Goal: Task Accomplishment & Management: Manage account settings

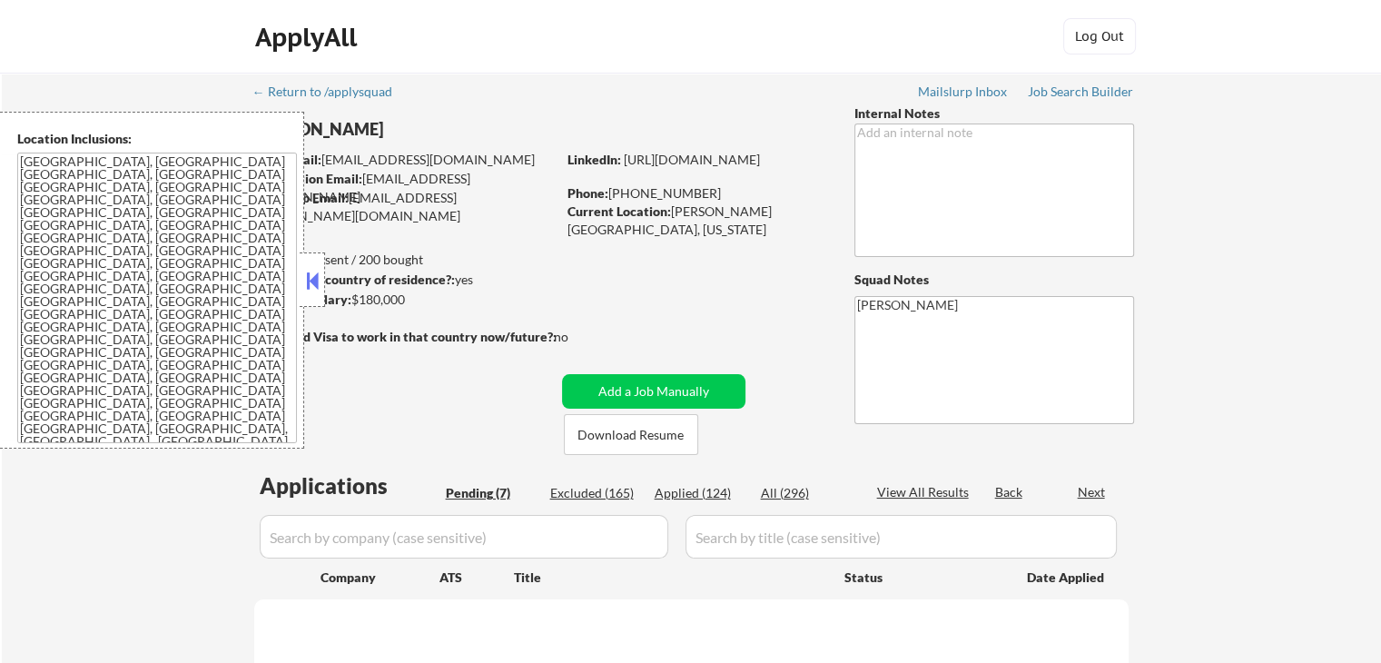
select select ""pending""
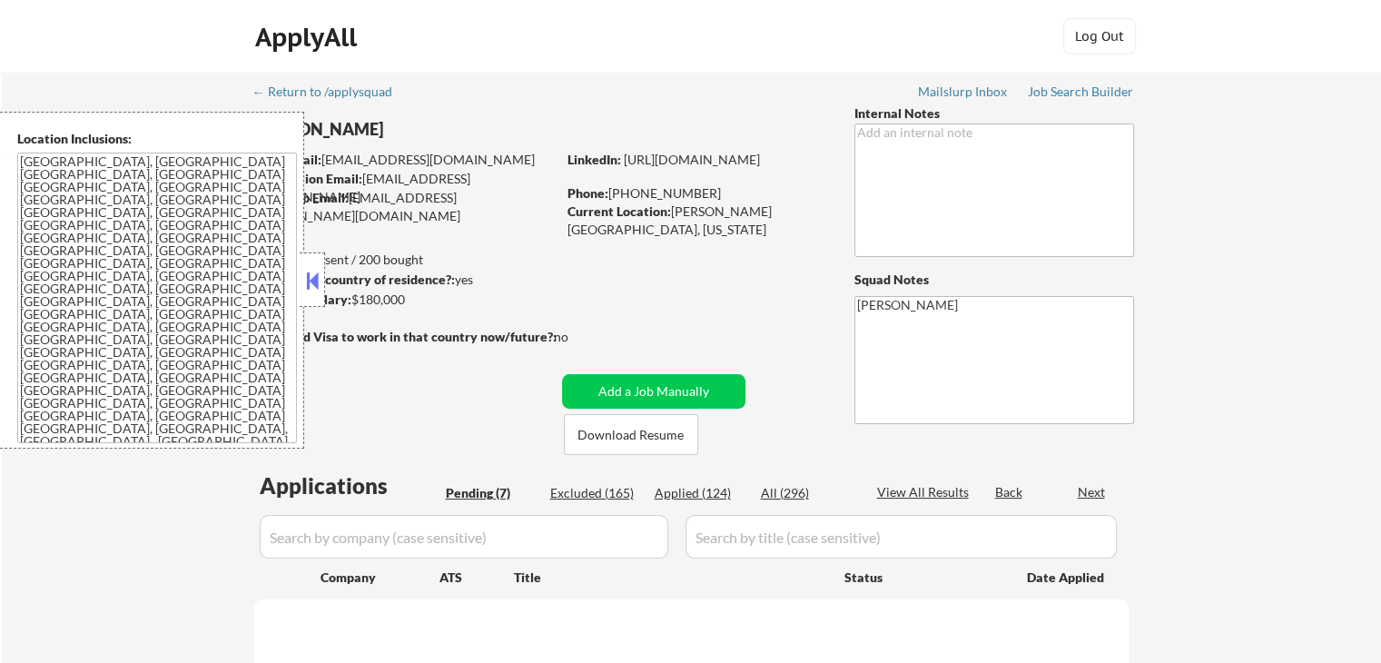
select select ""pending""
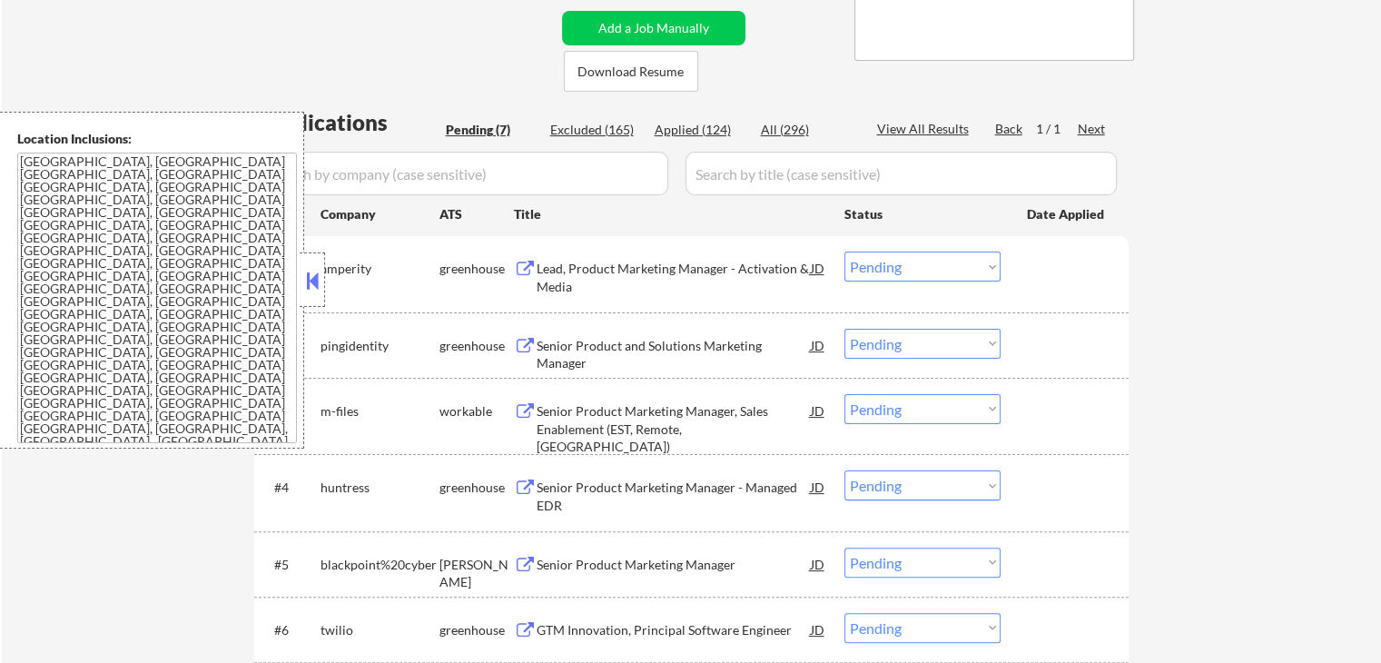
scroll to position [272, 0]
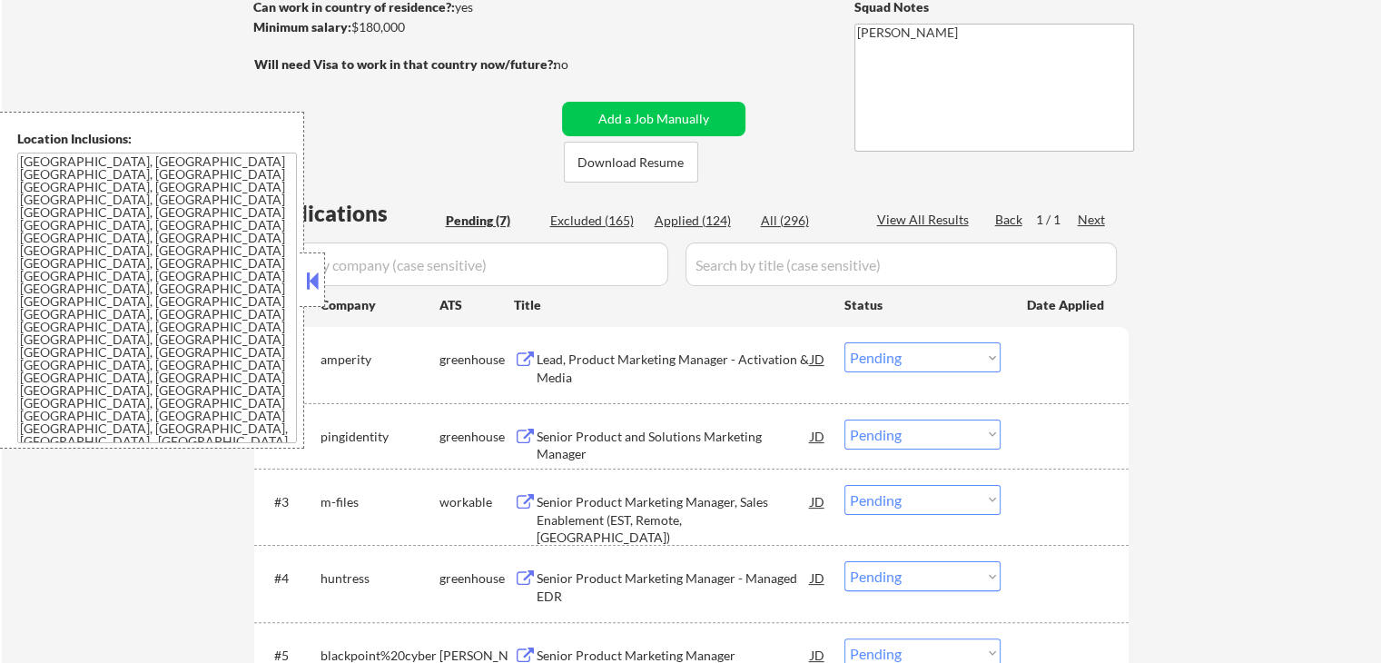
click at [519, 354] on button at bounding box center [525, 359] width 23 height 17
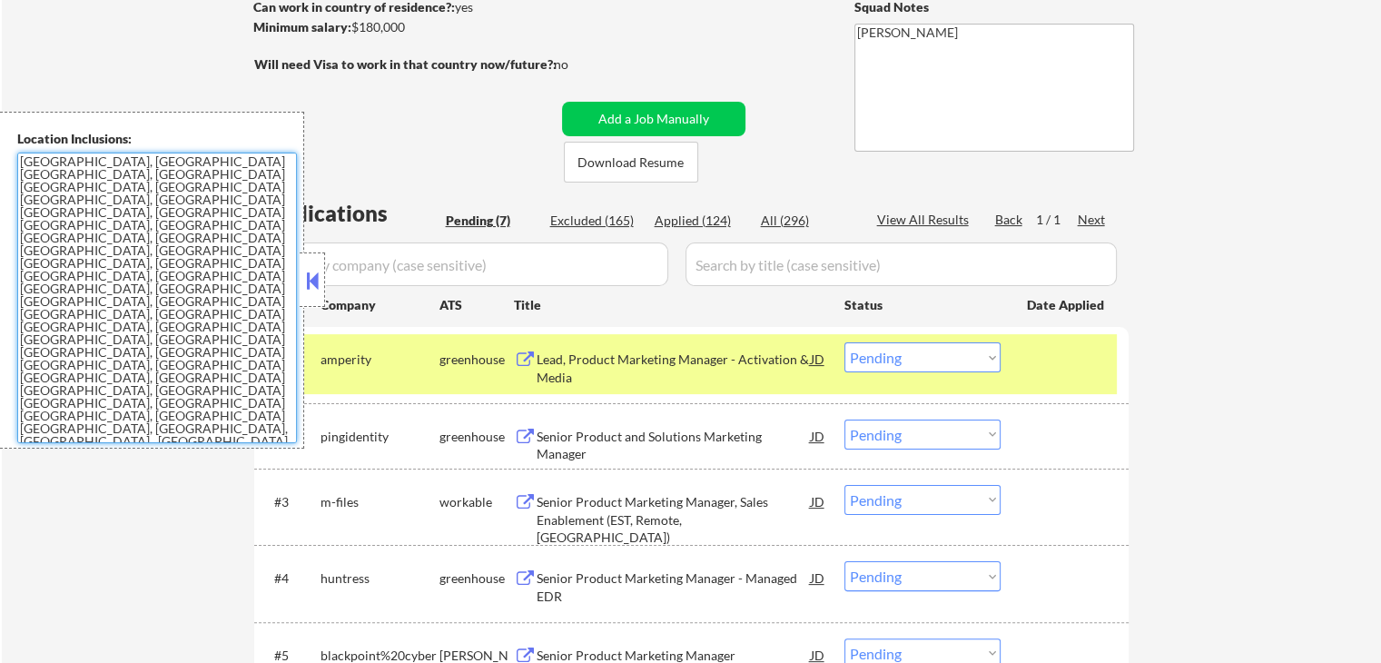
click at [928, 364] on select "Choose an option... Pending Applied Excluded (Questions) Excluded (Expired) Exc…" at bounding box center [922, 357] width 156 height 30
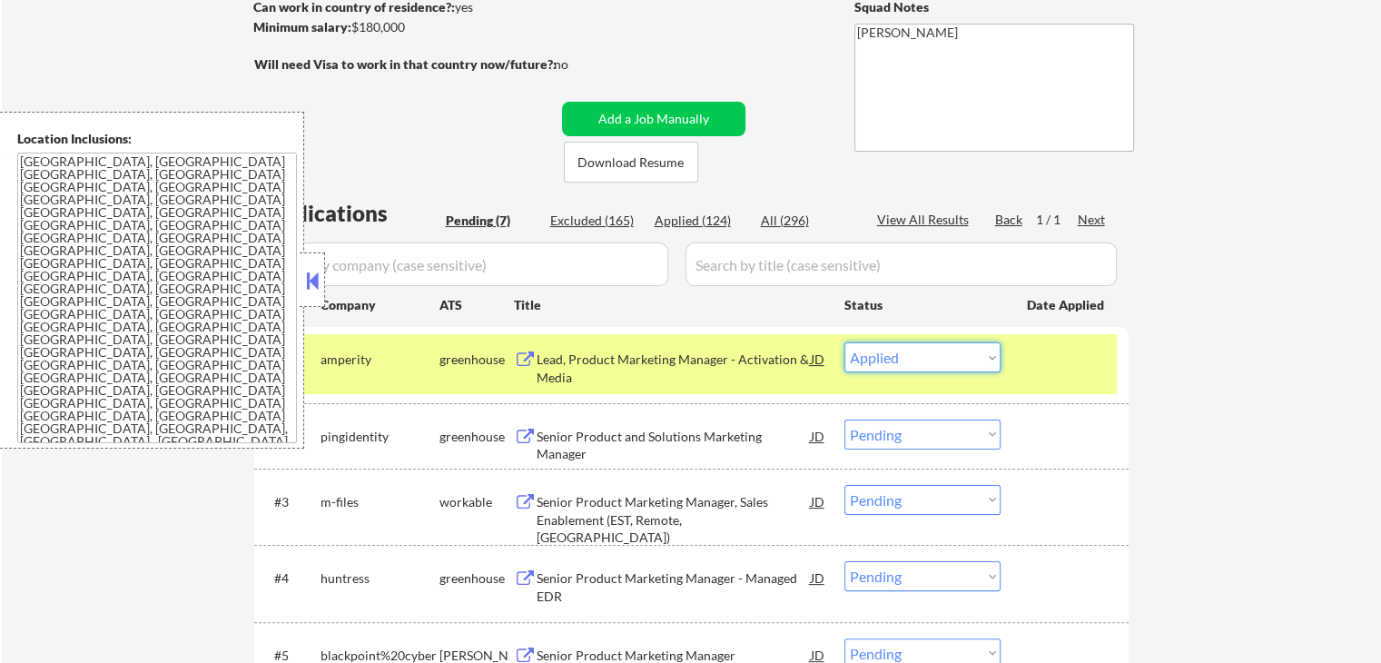
click at [844, 342] on select "Choose an option... Pending Applied Excluded (Questions) Excluded (Expired) Exc…" at bounding box center [922, 357] width 156 height 30
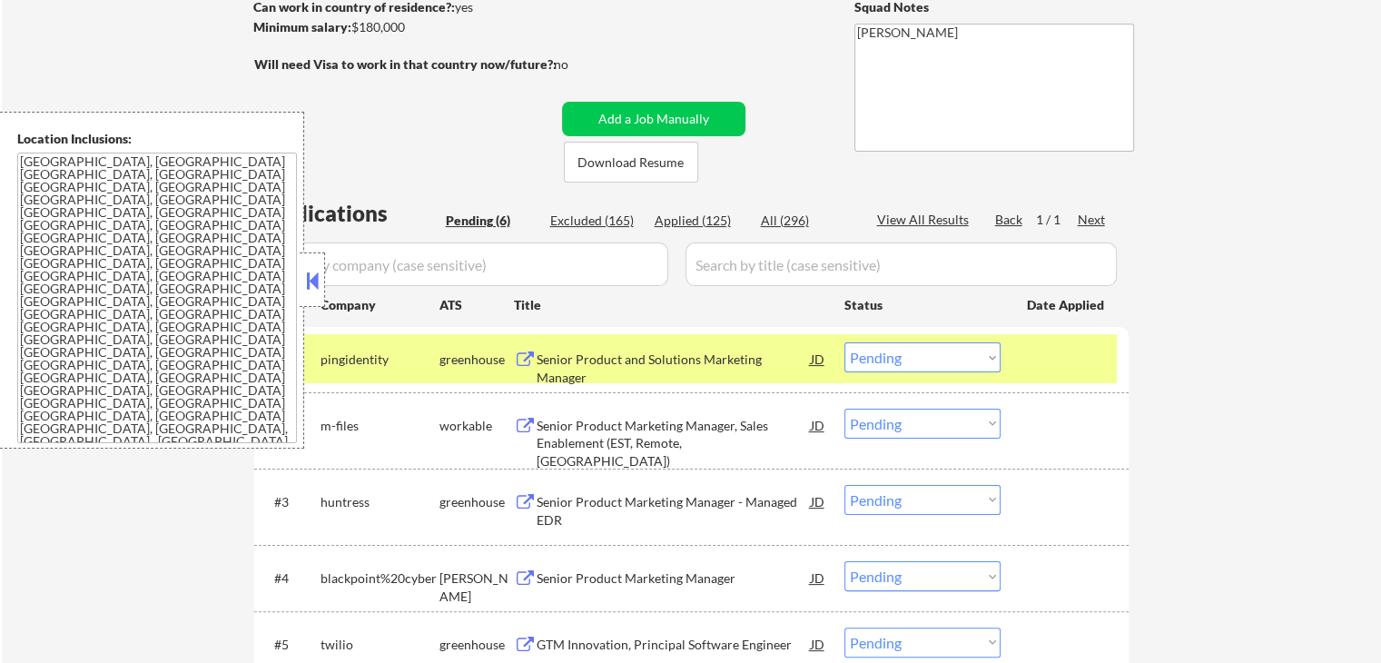
click at [522, 357] on button at bounding box center [525, 359] width 23 height 17
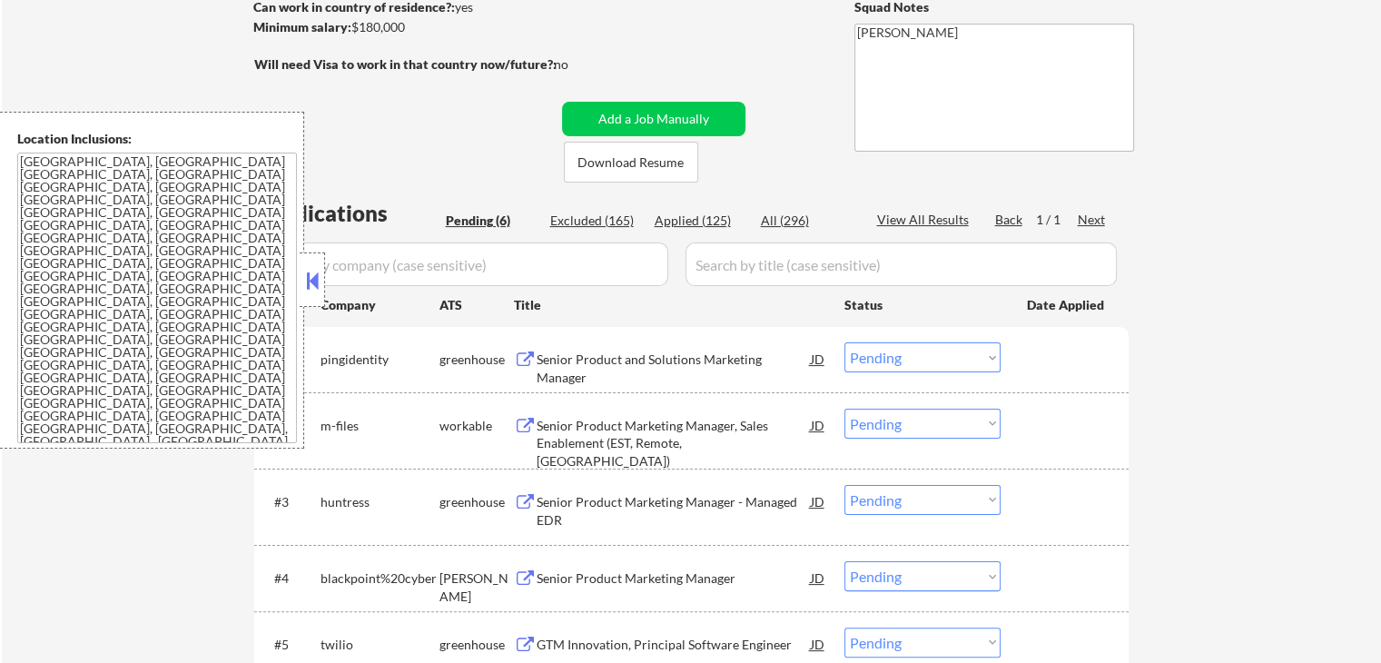
click at [923, 360] on select "Choose an option... Pending Applied Excluded (Questions) Excluded (Expired) Exc…" at bounding box center [922, 357] width 156 height 30
click at [844, 342] on select "Choose an option... Pending Applied Excluded (Questions) Excluded (Expired) Exc…" at bounding box center [922, 357] width 156 height 30
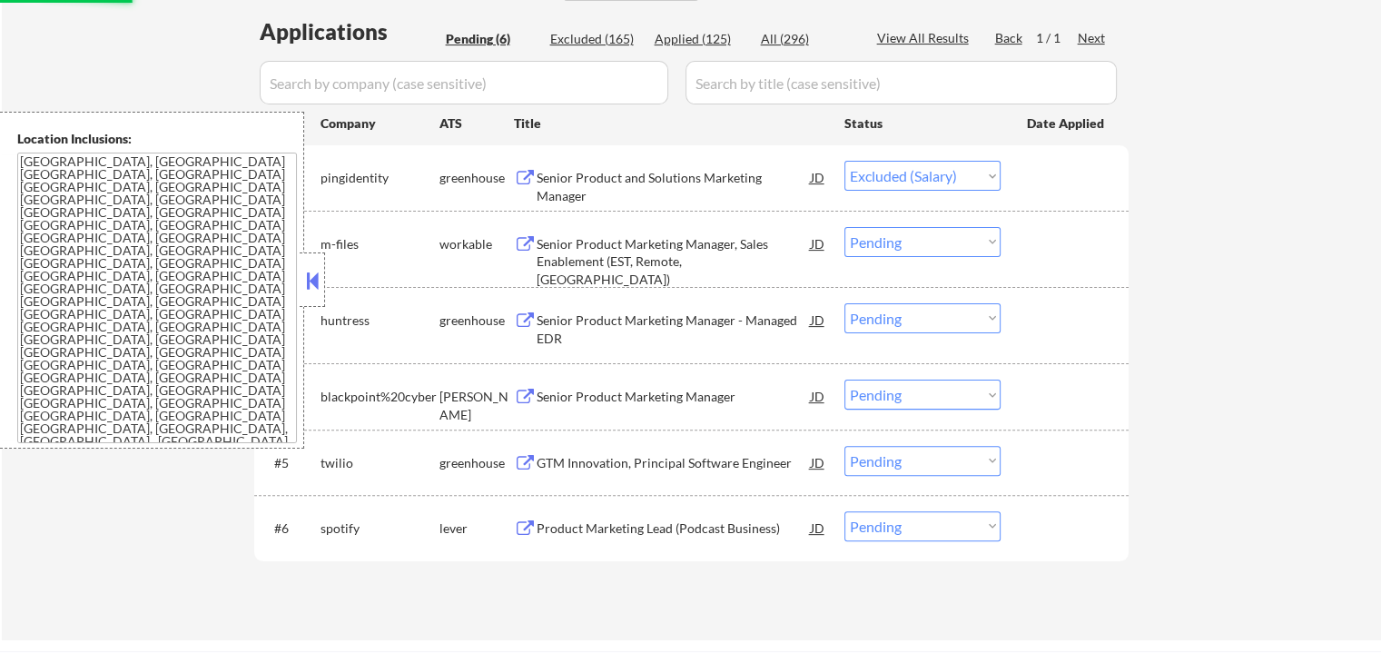
scroll to position [636, 0]
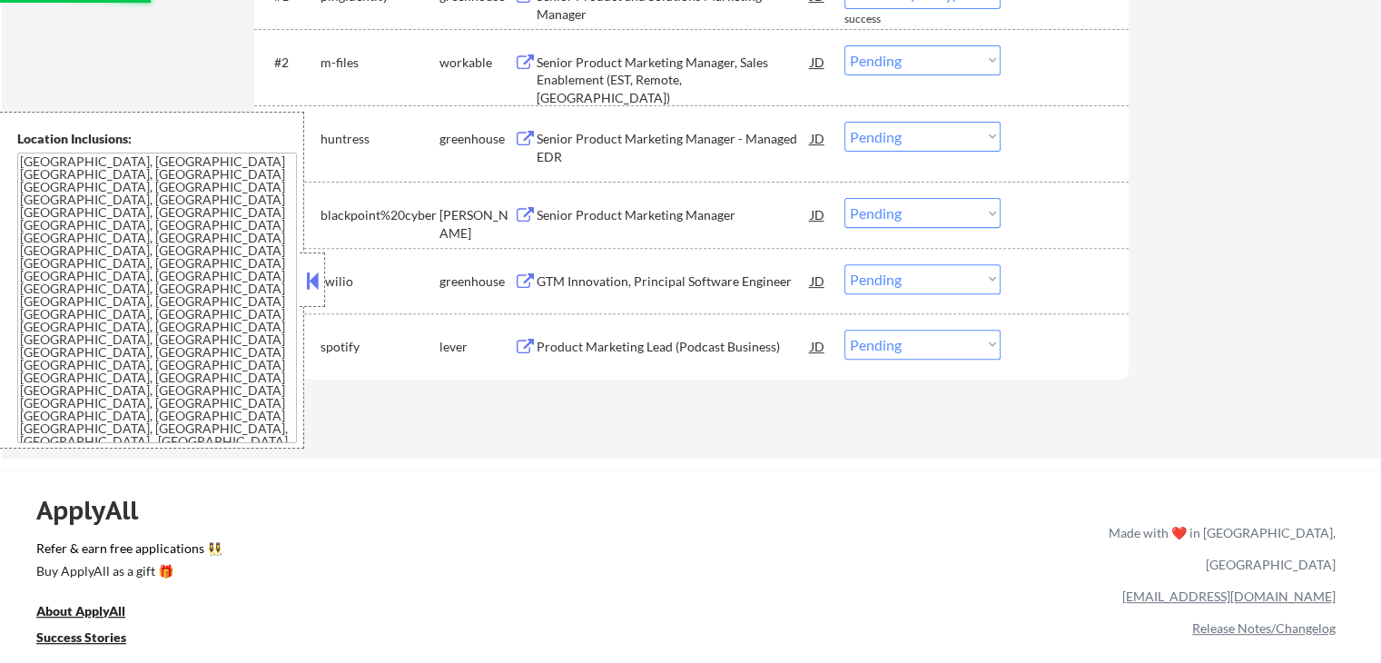
click at [527, 346] on button at bounding box center [525, 347] width 23 height 17
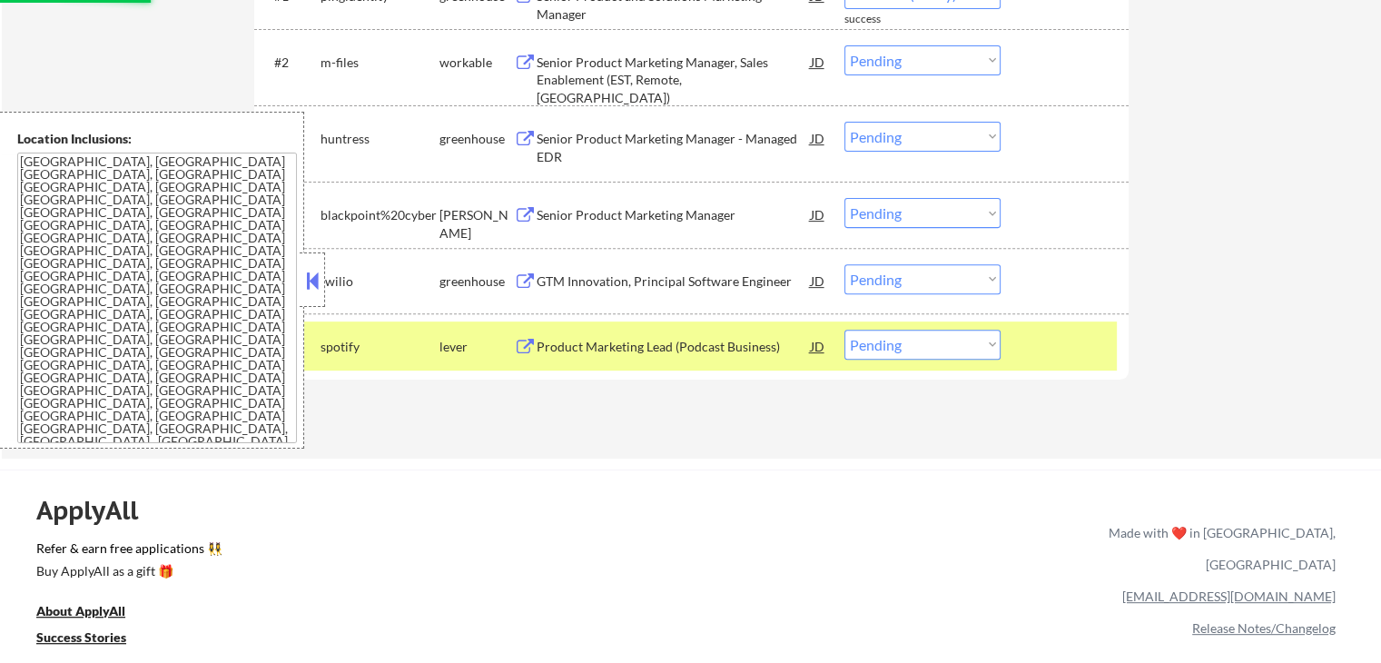
select select ""pending""
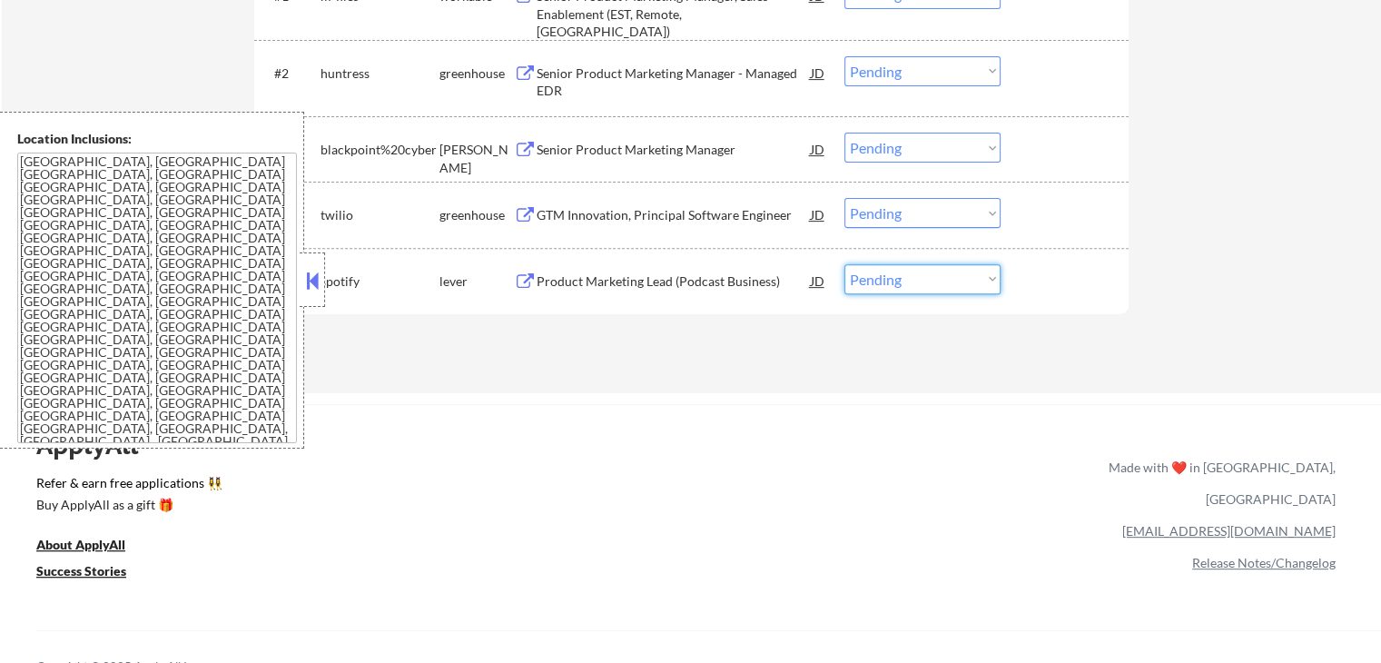
drag, startPoint x: 925, startPoint y: 281, endPoint x: 925, endPoint y: 291, distance: 10.0
click at [926, 284] on select "Choose an option... Pending Applied Excluded (Questions) Excluded (Expired) Exc…" at bounding box center [922, 279] width 156 height 30
select select ""applied""
click at [844, 264] on select "Choose an option... Pending Applied Excluded (Questions) Excluded (Expired) Exc…" at bounding box center [922, 279] width 156 height 30
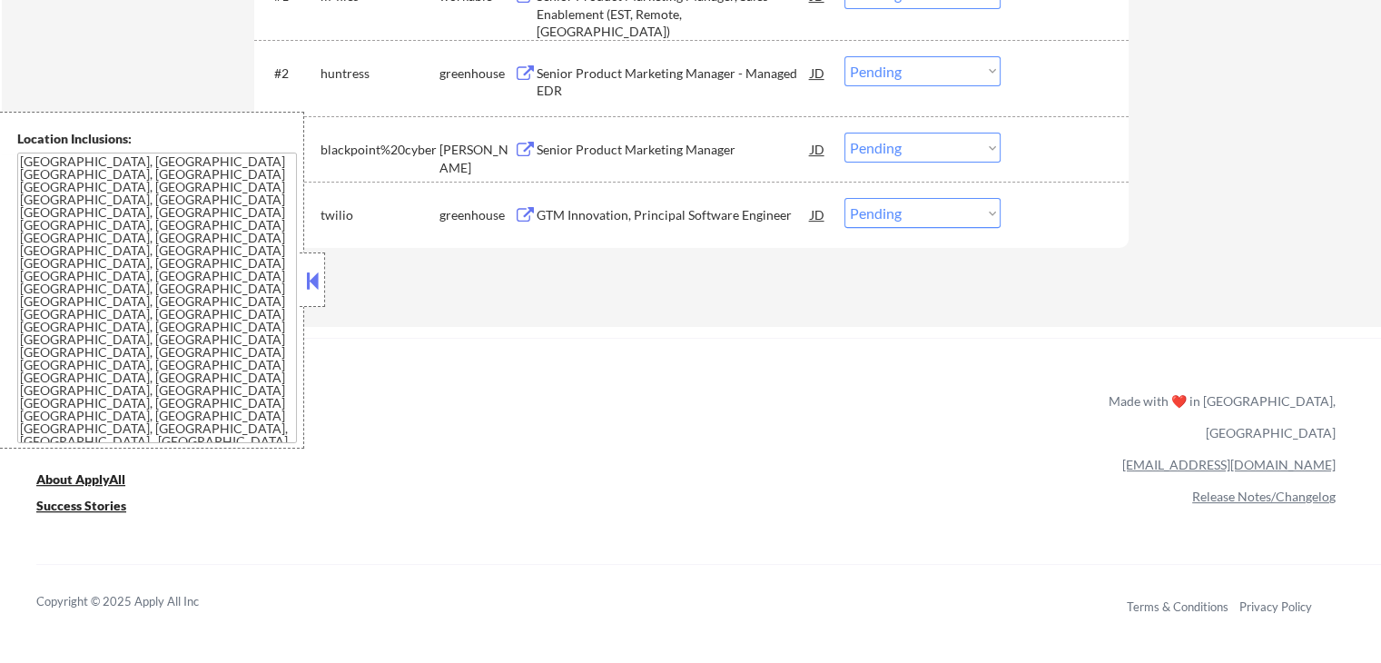
scroll to position [545, 0]
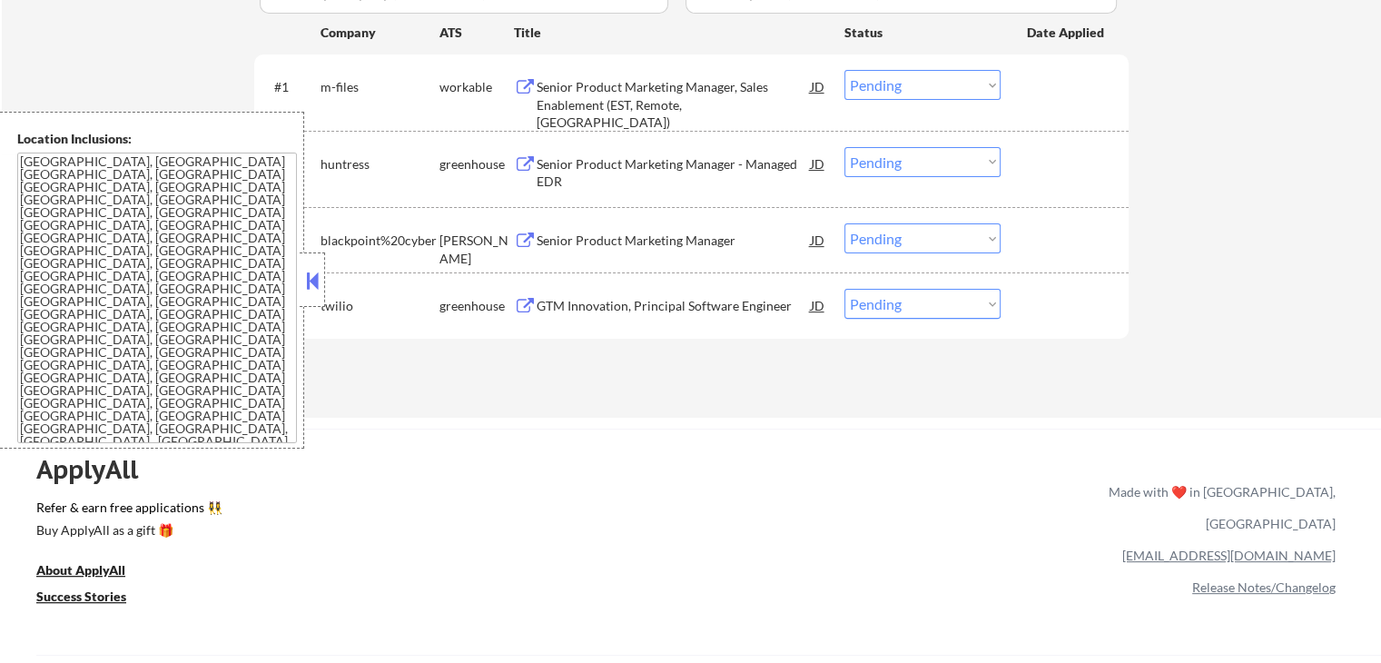
click at [530, 304] on button at bounding box center [525, 306] width 23 height 17
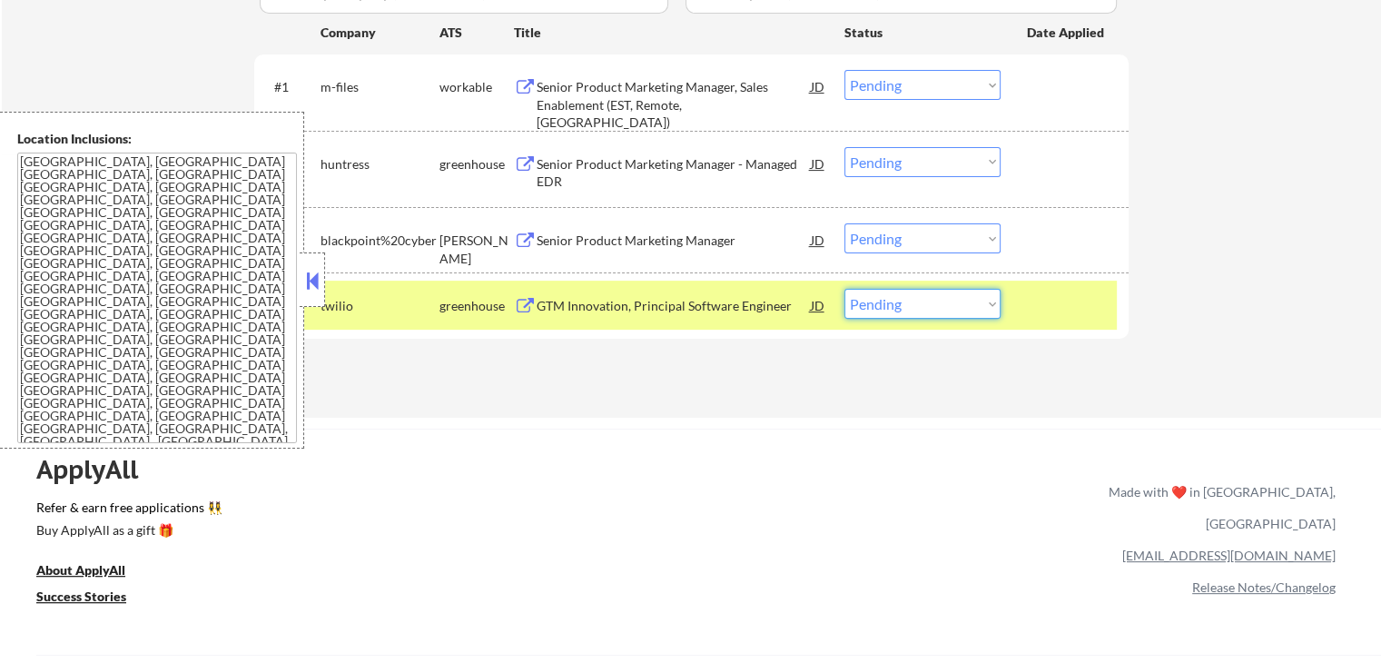
click at [916, 301] on select "Choose an option... Pending Applied Excluded (Questions) Excluded (Expired) Exc…" at bounding box center [922, 304] width 156 height 30
select select ""applied""
click at [844, 289] on select "Choose an option... Pending Applied Excluded (Questions) Excluded (Expired) Exc…" at bounding box center [922, 304] width 156 height 30
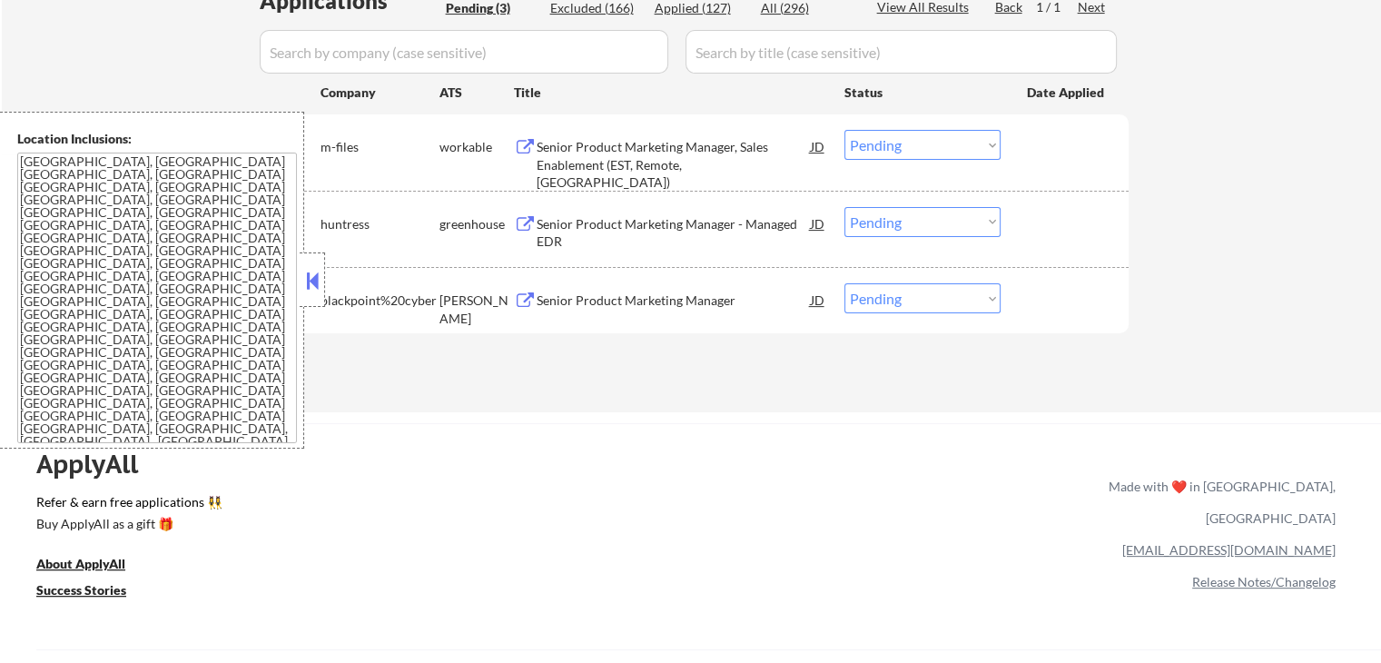
scroll to position [454, 0]
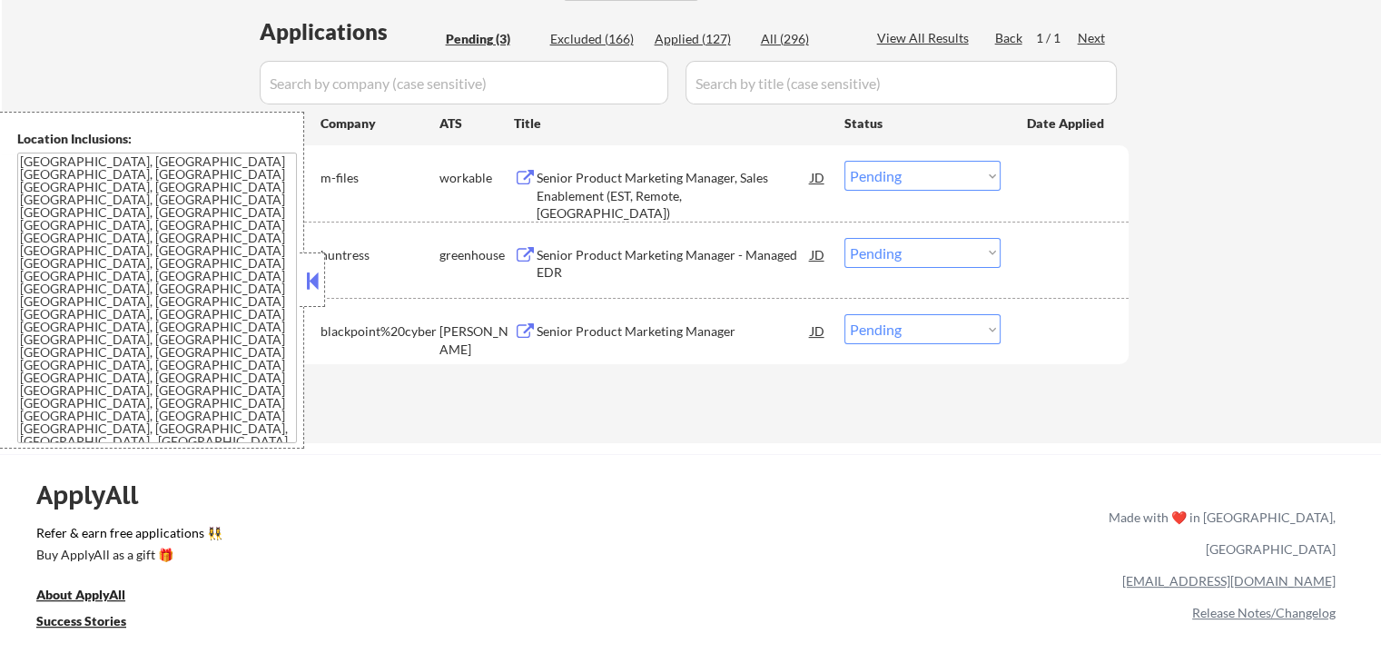
click at [535, 331] on button at bounding box center [525, 331] width 23 height 17
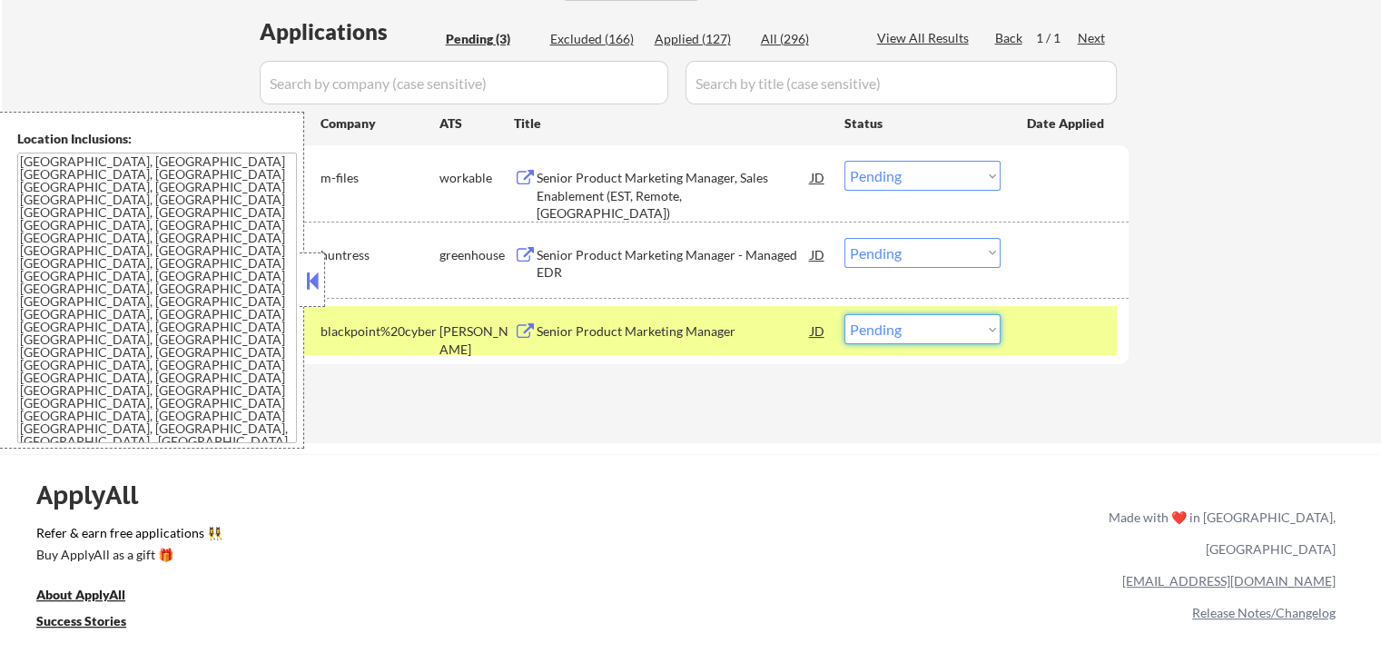
drag, startPoint x: 898, startPoint y: 326, endPoint x: 893, endPoint y: 339, distance: 13.8
click at [898, 326] on select "Choose an option... Pending Applied Excluded (Questions) Excluded (Expired) Exc…" at bounding box center [922, 329] width 156 height 30
select select ""excluded__salary_""
click at [844, 314] on select "Choose an option... Pending Applied Excluded (Questions) Excluded (Expired) Exc…" at bounding box center [922, 329] width 156 height 30
click at [526, 251] on button at bounding box center [525, 255] width 23 height 17
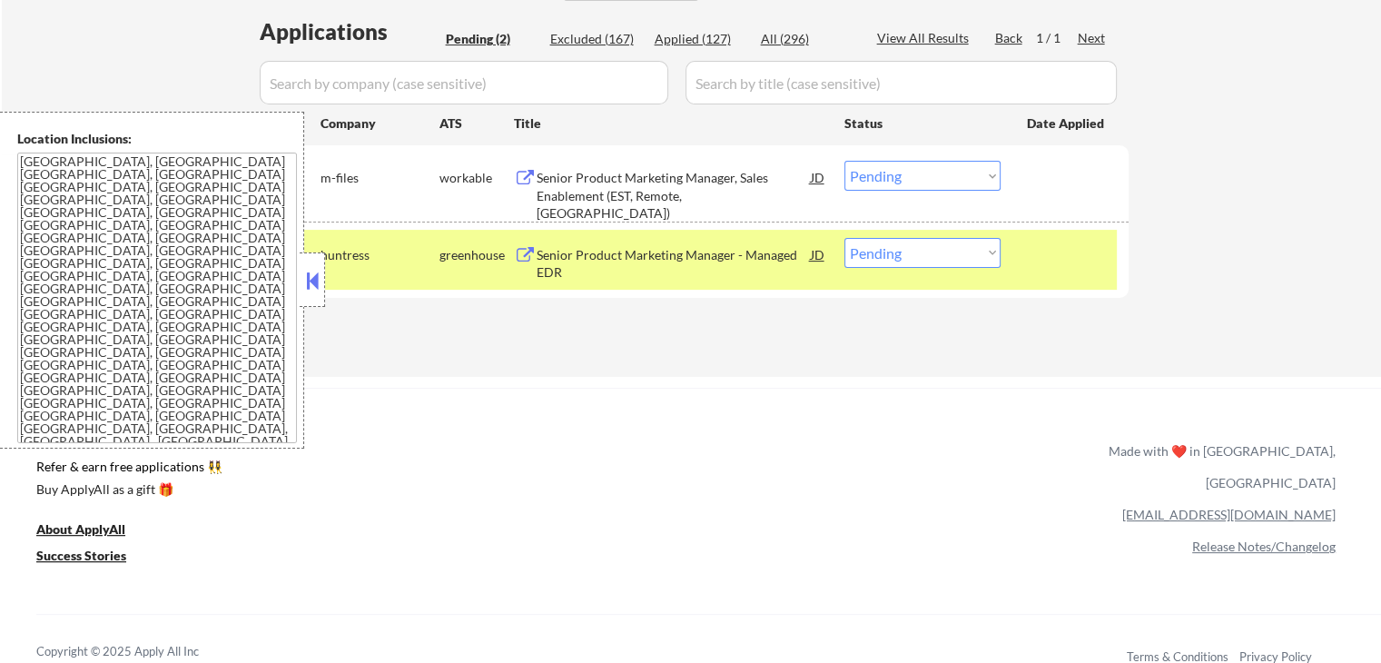
click at [893, 252] on select "Choose an option... Pending Applied Excluded (Questions) Excluded (Expired) Exc…" at bounding box center [922, 253] width 156 height 30
select select ""applied""
click at [844, 238] on select "Choose an option... Pending Applied Excluded (Questions) Excluded (Expired) Exc…" at bounding box center [922, 253] width 156 height 30
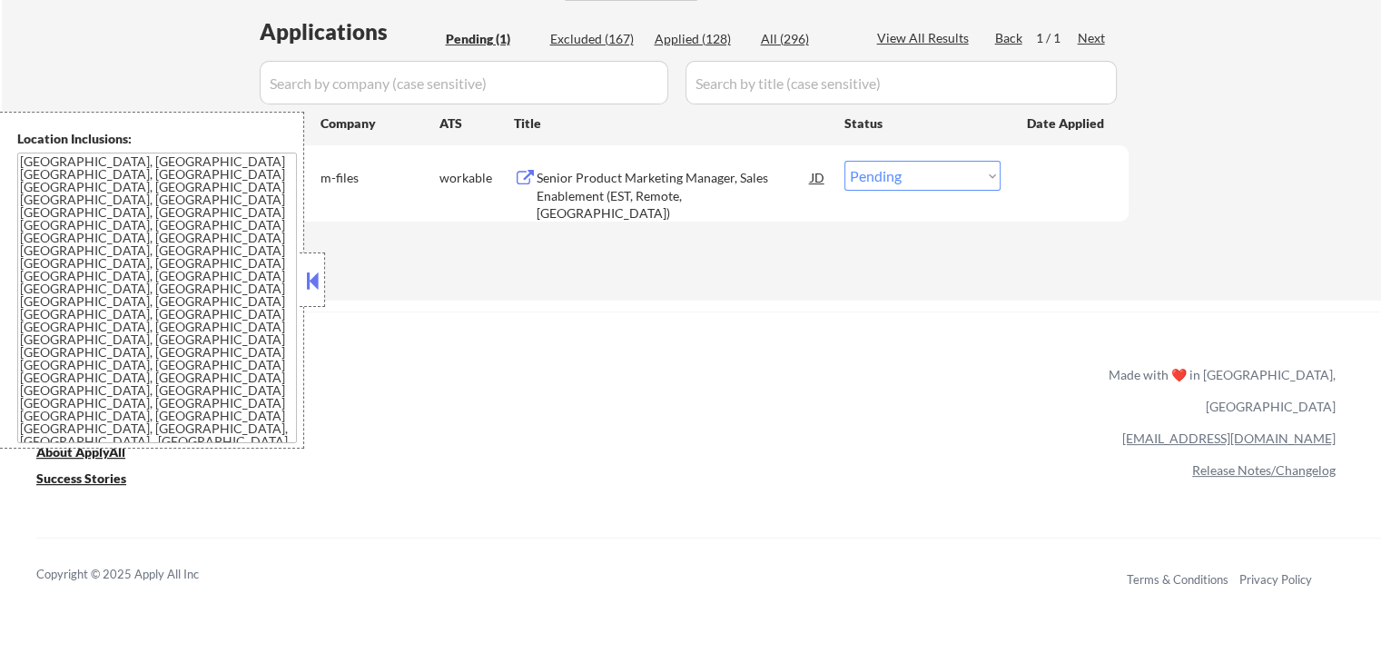
click at [528, 175] on button at bounding box center [525, 178] width 23 height 17
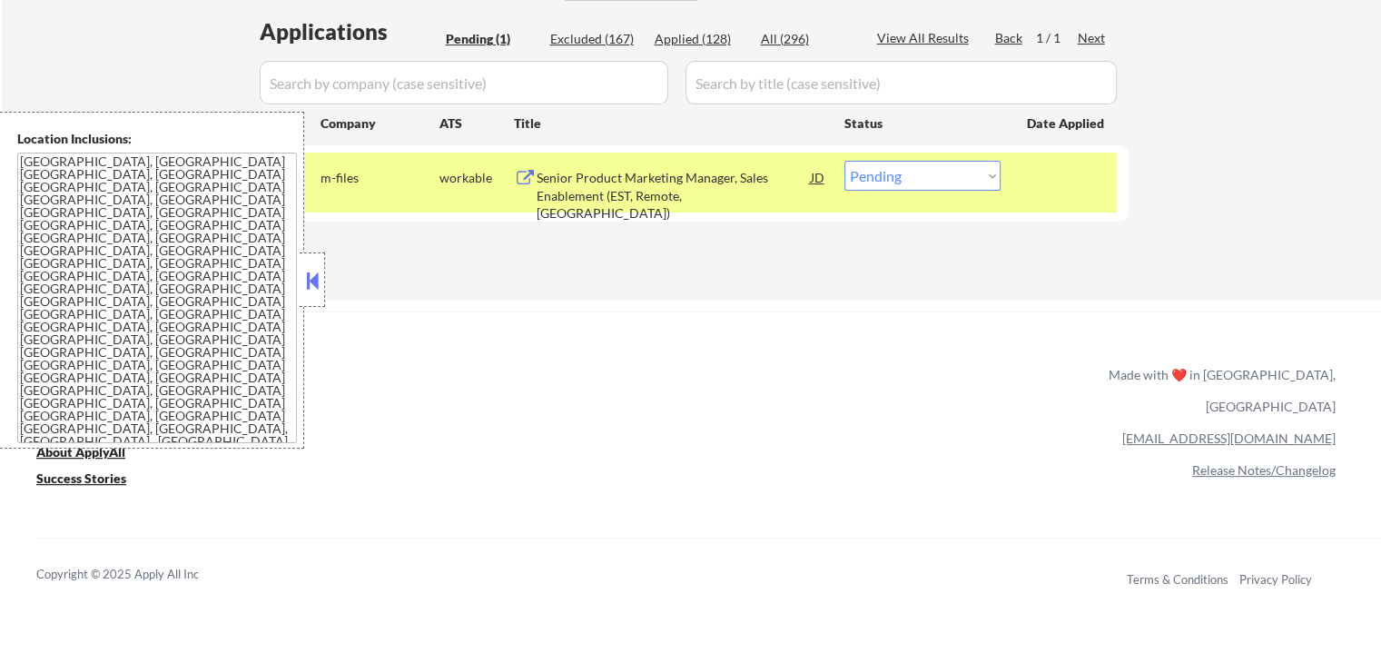
click at [955, 173] on select "Choose an option... Pending Applied Excluded (Questions) Excluded (Expired) Exc…" at bounding box center [922, 176] width 156 height 30
select select ""excluded""
click at [844, 161] on select "Choose an option... Pending Applied Excluded (Questions) Excluded (Expired) Exc…" at bounding box center [922, 176] width 156 height 30
